Goal: Communication & Community: Participate in discussion

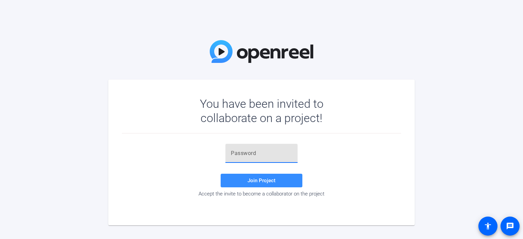
click at [268, 155] on input "text" at bounding box center [261, 154] width 61 height 8
paste input "!d(oD7"
type input "!d(oD7"
click at [261, 178] on span "Join Project" at bounding box center [262, 181] width 28 height 6
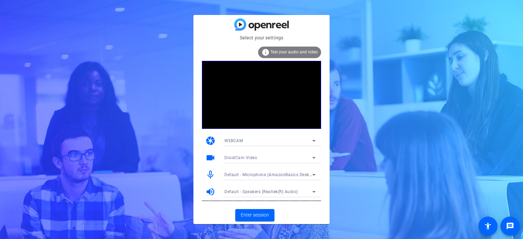
click at [252, 153] on div "DroidCam Video" at bounding box center [270, 158] width 91 height 11
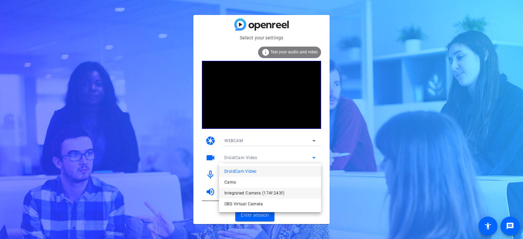
click at [253, 192] on span "Integrated Camera (174f:243f)" at bounding box center [255, 193] width 60 height 8
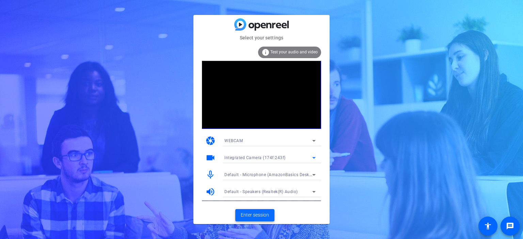
click at [263, 216] on span "Enter session" at bounding box center [255, 215] width 28 height 7
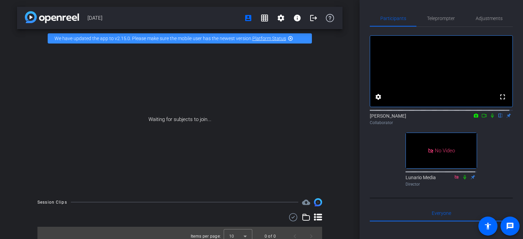
click at [291, 40] on mat-icon "highlight_off" at bounding box center [290, 38] width 5 height 5
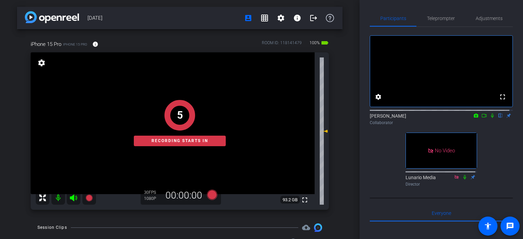
click at [491, 118] on icon at bounding box center [492, 115] width 5 height 5
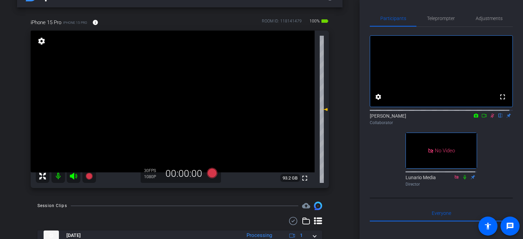
scroll to position [47, 0]
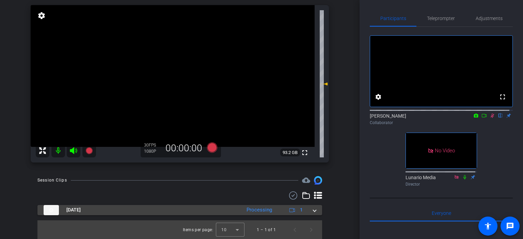
click at [313, 212] on span at bounding box center [314, 210] width 3 height 7
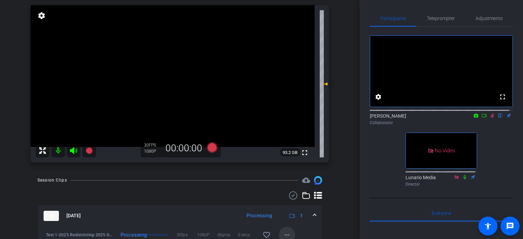
click at [286, 232] on mat-icon "more_horiz" at bounding box center [287, 235] width 8 height 8
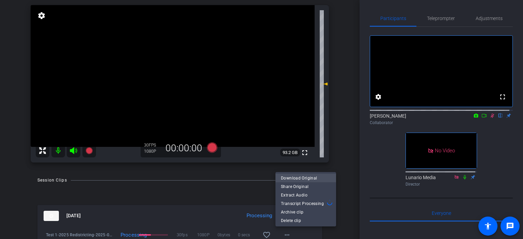
click at [300, 180] on span "Download Original" at bounding box center [306, 178] width 50 height 8
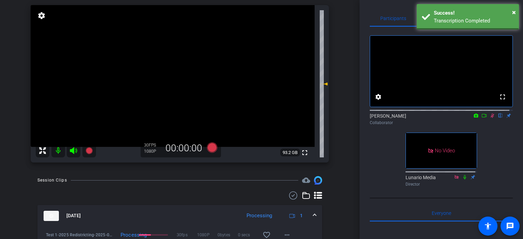
scroll to position [51, 0]
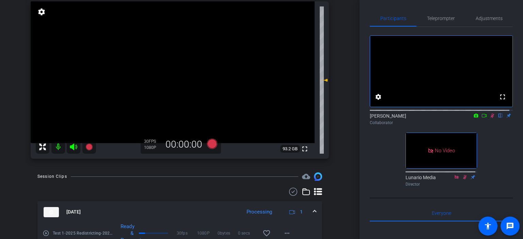
click at [491, 118] on icon at bounding box center [493, 116] width 4 height 4
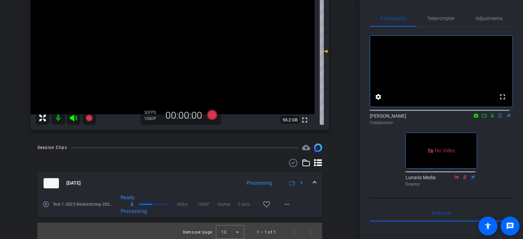
scroll to position [82, 0]
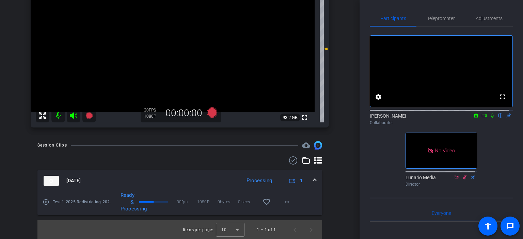
drag, startPoint x: 343, startPoint y: 131, endPoint x: 346, endPoint y: 126, distance: 6.1
click at [343, 131] on div "[DATE] account_box grid_on settings info logout iPhone 15 Pro iPhone 15 Pro inf…" at bounding box center [180, 37] width 360 height 239
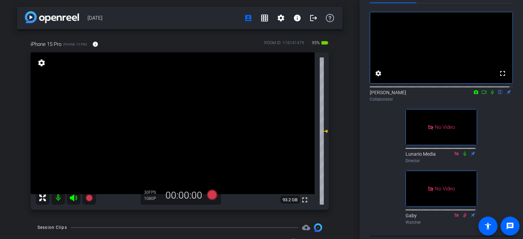
scroll to position [68, 0]
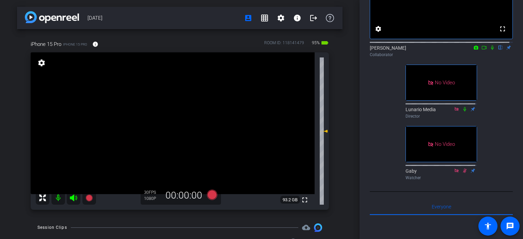
click at [480, 51] on mat-icon at bounding box center [484, 48] width 8 height 6
click at [498, 50] on icon at bounding box center [500, 47] width 5 height 5
click at [499, 50] on icon at bounding box center [500, 47] width 5 height 5
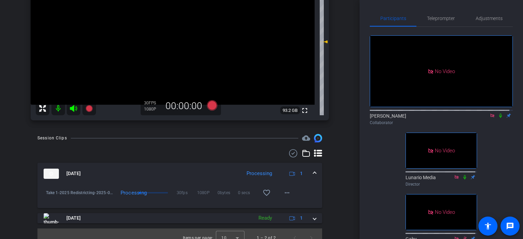
scroll to position [98, 0]
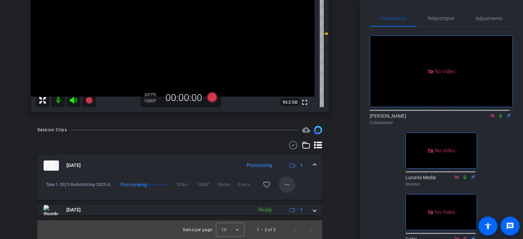
click at [283, 184] on mat-icon "more_horiz" at bounding box center [287, 185] width 8 height 8
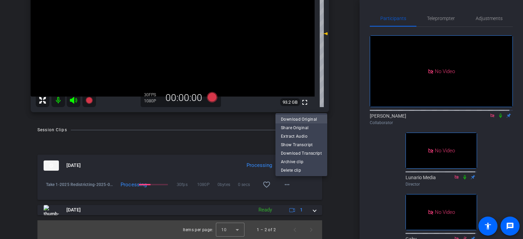
click at [299, 121] on span "Download Original" at bounding box center [301, 119] width 41 height 8
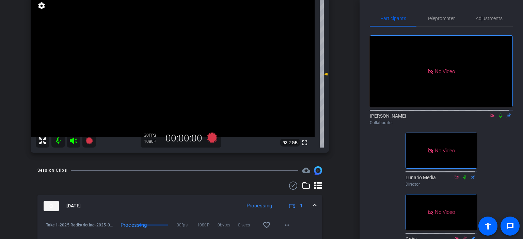
scroll to position [52, 0]
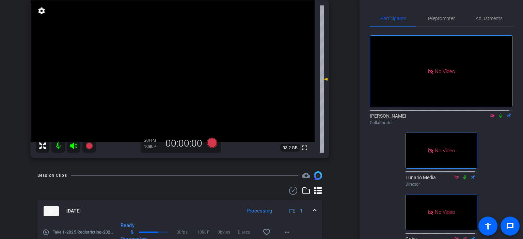
click at [498, 118] on icon at bounding box center [500, 115] width 5 height 5
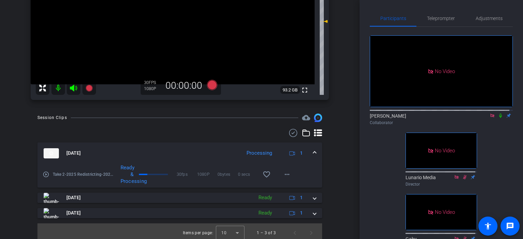
scroll to position [113, 0]
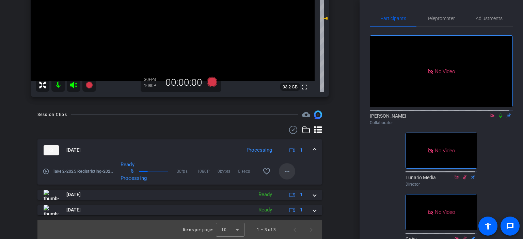
click at [286, 169] on mat-icon "more_horiz" at bounding box center [287, 172] width 8 height 8
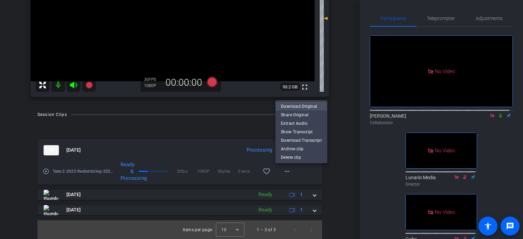
click at [309, 107] on span "Download Original" at bounding box center [301, 106] width 41 height 8
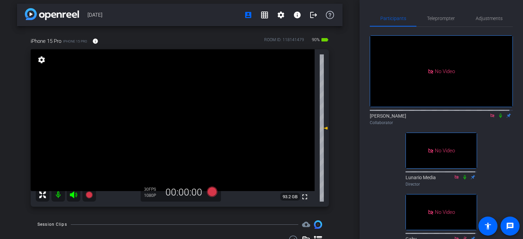
scroll to position [0, 0]
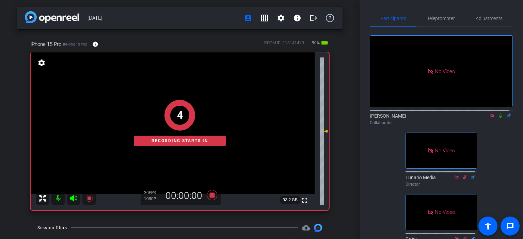
click at [498, 118] on icon at bounding box center [500, 115] width 5 height 5
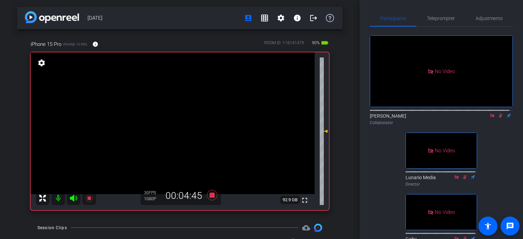
click at [499, 118] on icon at bounding box center [501, 116] width 4 height 4
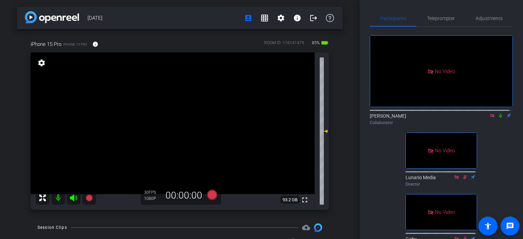
click at [498, 118] on icon at bounding box center [500, 115] width 5 height 5
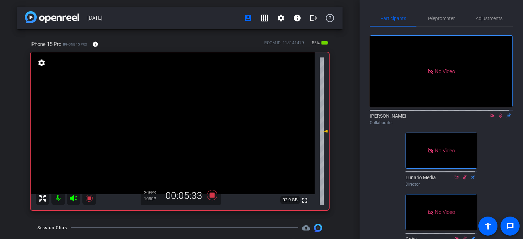
click at [498, 118] on icon at bounding box center [500, 115] width 5 height 5
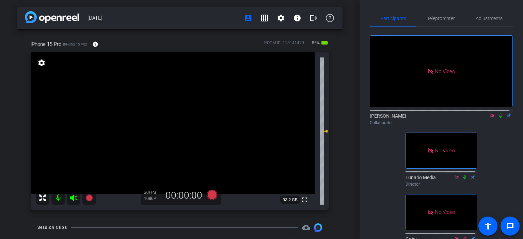
click at [498, 118] on icon at bounding box center [500, 115] width 5 height 5
click at [499, 118] on icon at bounding box center [501, 116] width 4 height 4
click at [498, 118] on icon at bounding box center [500, 115] width 5 height 5
click at [497, 119] on mat-icon at bounding box center [501, 116] width 8 height 6
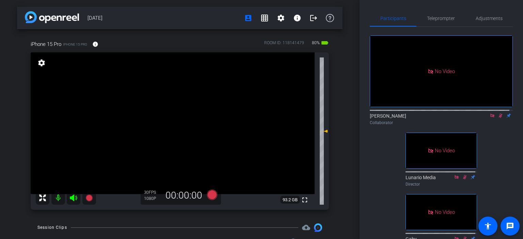
click at [499, 118] on icon at bounding box center [501, 116] width 4 height 4
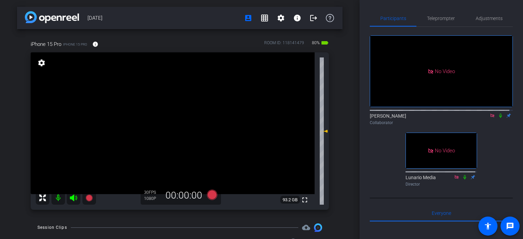
click at [498, 118] on icon at bounding box center [500, 115] width 5 height 5
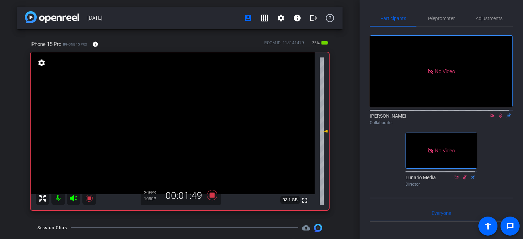
click at [498, 118] on icon at bounding box center [500, 115] width 5 height 5
click at [499, 118] on icon at bounding box center [501, 116] width 4 height 4
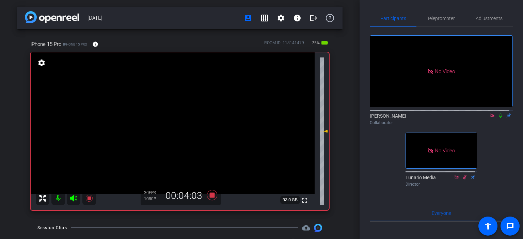
click at [498, 118] on icon at bounding box center [500, 115] width 5 height 5
click at [499, 118] on icon at bounding box center [500, 115] width 5 height 5
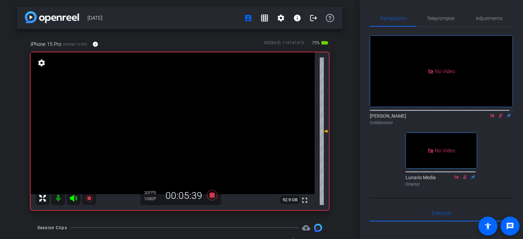
click at [499, 118] on icon at bounding box center [500, 115] width 5 height 5
click at [497, 119] on mat-icon at bounding box center [501, 116] width 8 height 6
click at [499, 118] on icon at bounding box center [501, 116] width 4 height 4
click at [499, 118] on icon at bounding box center [500, 116] width 3 height 4
click at [499, 118] on icon at bounding box center [501, 116] width 4 height 4
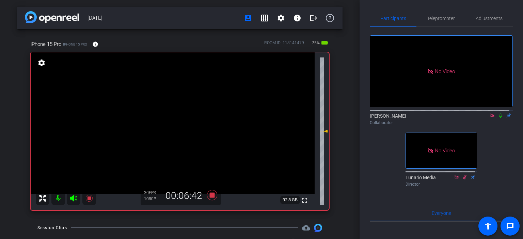
click at [498, 118] on icon at bounding box center [500, 115] width 5 height 5
click at [499, 118] on icon at bounding box center [501, 116] width 4 height 4
click at [498, 126] on div "Collaborator" at bounding box center [441, 123] width 143 height 6
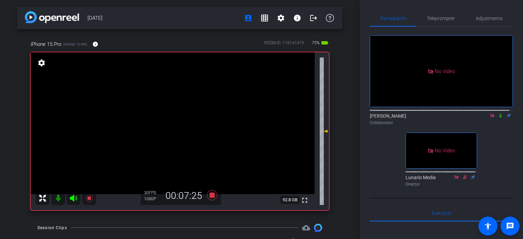
click at [502, 122] on div "[PERSON_NAME] Collaborator" at bounding box center [441, 119] width 143 height 13
click at [500, 119] on mat-icon at bounding box center [501, 116] width 8 height 6
click at [507, 122] on div "[PERSON_NAME] Collaborator" at bounding box center [441, 119] width 143 height 13
click at [505, 122] on div "[PERSON_NAME] Collaborator" at bounding box center [441, 119] width 143 height 13
click at [485, 182] on div "No Video [PERSON_NAME] Collaborator No Video Lunario Media Director" at bounding box center [441, 108] width 143 height 163
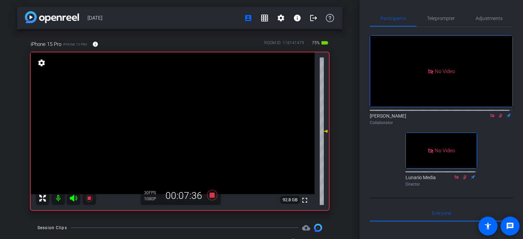
click at [499, 118] on icon at bounding box center [501, 116] width 4 height 4
click at [499, 118] on icon at bounding box center [500, 116] width 3 height 4
click at [499, 118] on icon at bounding box center [501, 116] width 4 height 4
click at [499, 118] on icon at bounding box center [500, 116] width 3 height 4
click at [498, 118] on icon at bounding box center [500, 115] width 5 height 5
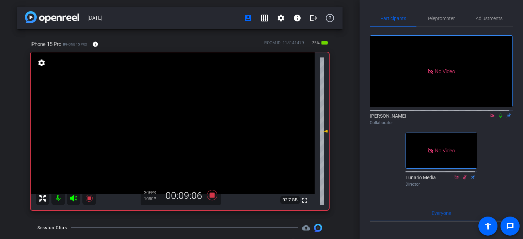
click at [499, 118] on icon at bounding box center [500, 116] width 3 height 4
click at [498, 118] on icon at bounding box center [500, 115] width 5 height 5
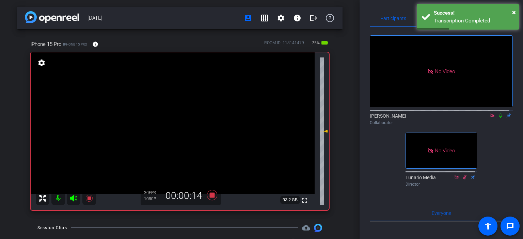
click at [498, 118] on icon at bounding box center [500, 115] width 5 height 5
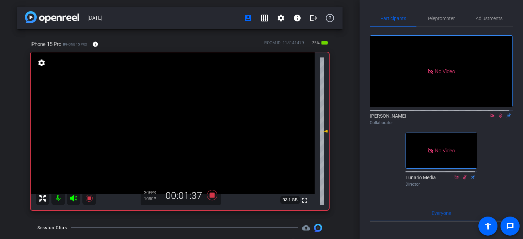
click at [498, 118] on icon at bounding box center [500, 115] width 5 height 5
click at [499, 118] on icon at bounding box center [500, 116] width 3 height 4
click at [497, 119] on mat-icon at bounding box center [501, 116] width 8 height 6
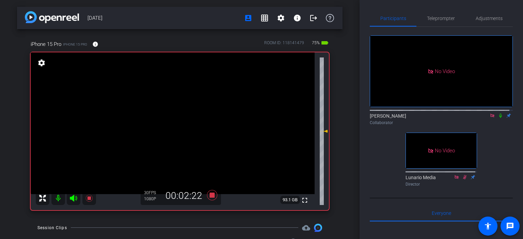
click at [497, 119] on mat-icon at bounding box center [501, 116] width 8 height 6
click at [498, 118] on icon at bounding box center [500, 115] width 5 height 5
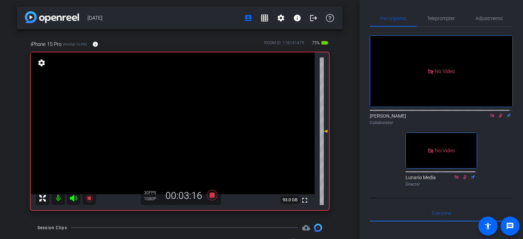
click at [498, 118] on icon at bounding box center [500, 115] width 5 height 5
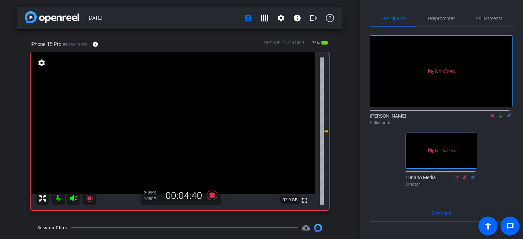
click at [497, 119] on mat-icon at bounding box center [501, 116] width 8 height 6
click at [499, 118] on icon at bounding box center [501, 116] width 4 height 4
click at [498, 118] on icon at bounding box center [500, 115] width 5 height 5
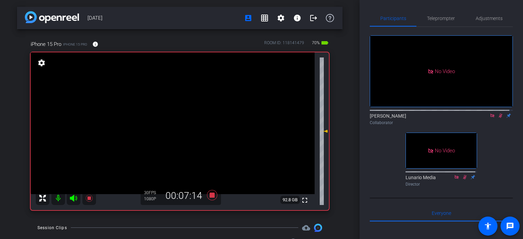
click at [499, 118] on icon at bounding box center [500, 115] width 5 height 5
click at [499, 118] on icon at bounding box center [501, 116] width 4 height 4
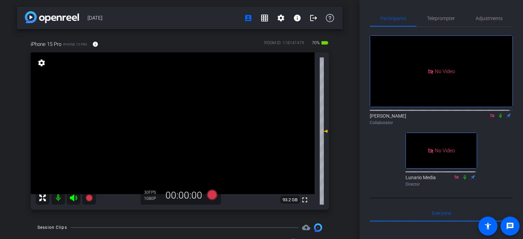
click at [498, 118] on icon at bounding box center [500, 115] width 5 height 5
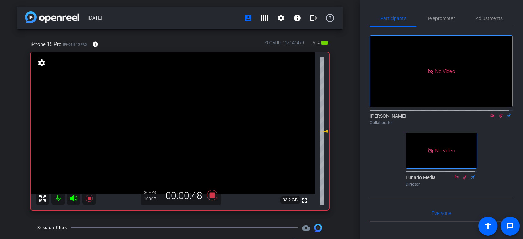
click at [499, 118] on icon at bounding box center [500, 115] width 5 height 5
click at [498, 118] on icon at bounding box center [500, 115] width 5 height 5
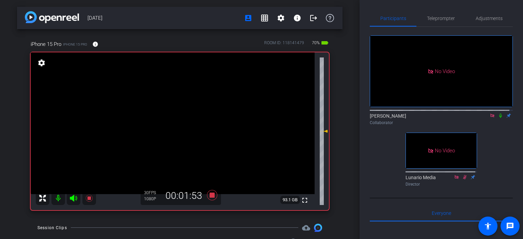
click at [498, 118] on icon at bounding box center [500, 115] width 5 height 5
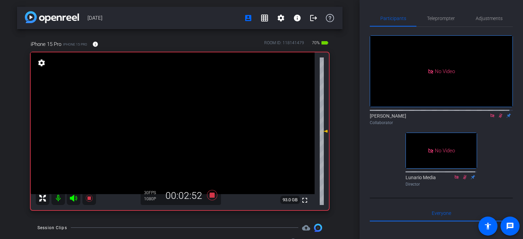
click at [498, 118] on icon at bounding box center [500, 115] width 5 height 5
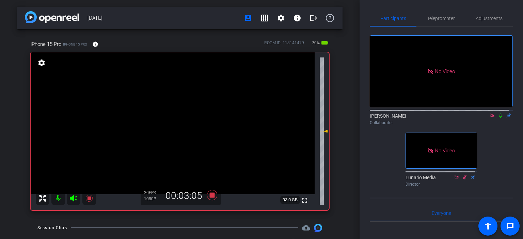
click at [498, 118] on icon at bounding box center [500, 115] width 5 height 5
click at [499, 118] on icon at bounding box center [501, 116] width 4 height 4
click at [499, 118] on icon at bounding box center [500, 116] width 3 height 4
click at [499, 118] on icon at bounding box center [501, 116] width 4 height 4
click at [499, 118] on icon at bounding box center [500, 116] width 3 height 4
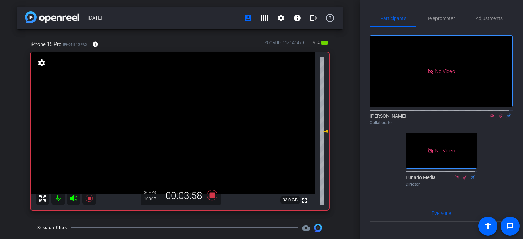
click at [499, 118] on icon at bounding box center [501, 116] width 4 height 4
click at [499, 118] on icon at bounding box center [500, 116] width 3 height 4
click at [499, 118] on icon at bounding box center [501, 116] width 4 height 4
click at [499, 118] on icon at bounding box center [500, 116] width 3 height 4
click at [499, 118] on icon at bounding box center [501, 116] width 4 height 4
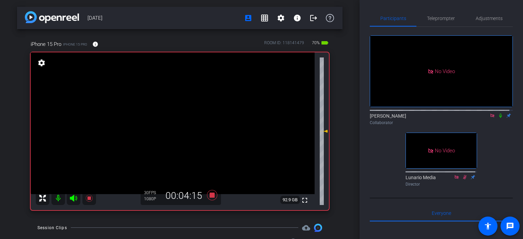
click at [498, 118] on icon at bounding box center [500, 115] width 5 height 5
click at [499, 118] on icon at bounding box center [501, 116] width 4 height 4
click at [498, 118] on icon at bounding box center [500, 115] width 5 height 5
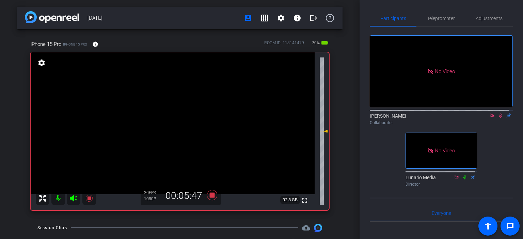
click at [498, 118] on icon at bounding box center [500, 115] width 5 height 5
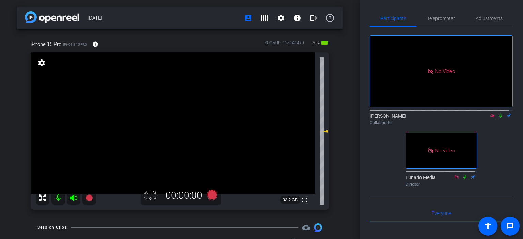
click at [491, 118] on icon at bounding box center [493, 116] width 4 height 4
